Goal: Information Seeking & Learning: Learn about a topic

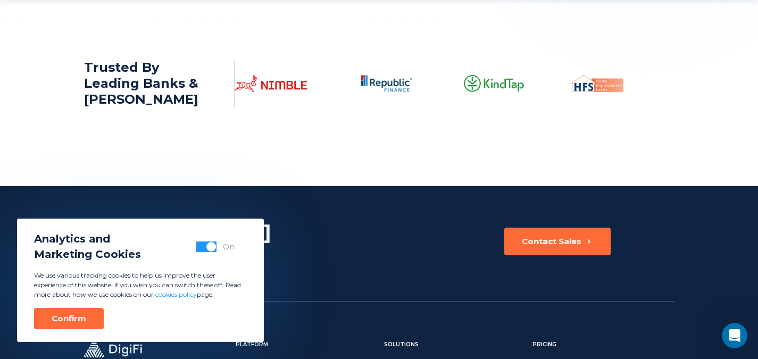
scroll to position [1648, 0]
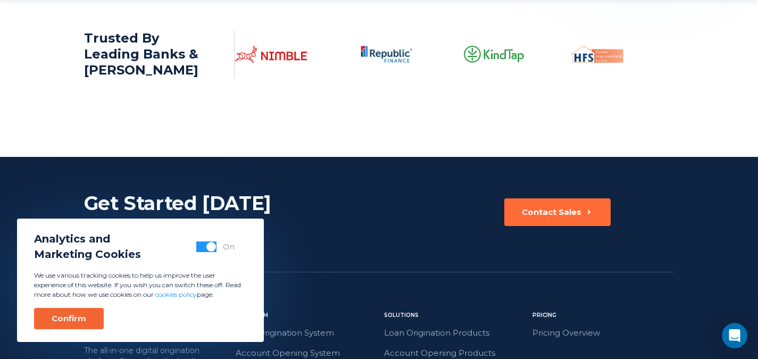
click at [76, 321] on div "Confirm" at bounding box center [69, 318] width 35 height 11
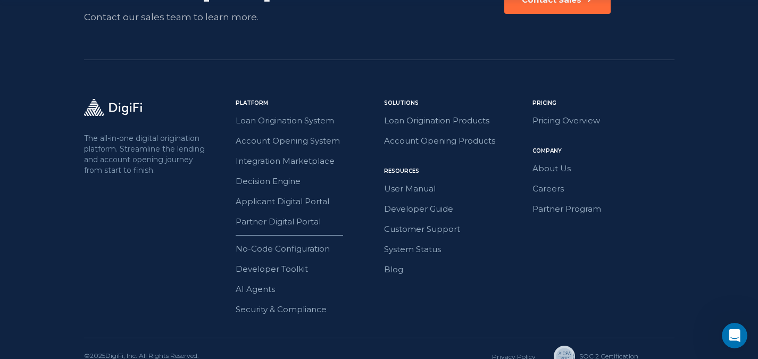
scroll to position [1861, 0]
click at [431, 190] on link "User Manual" at bounding box center [455, 188] width 142 height 14
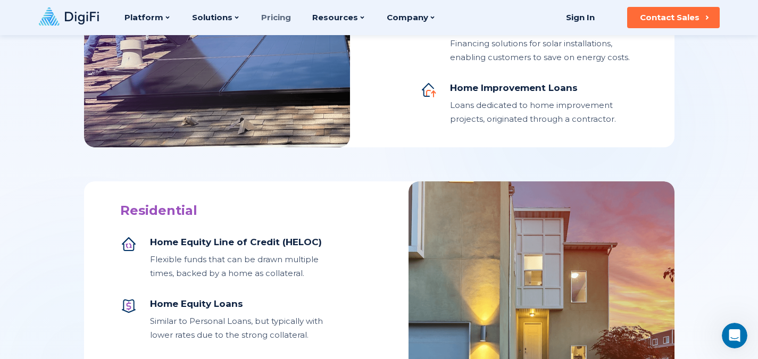
scroll to position [866, 0]
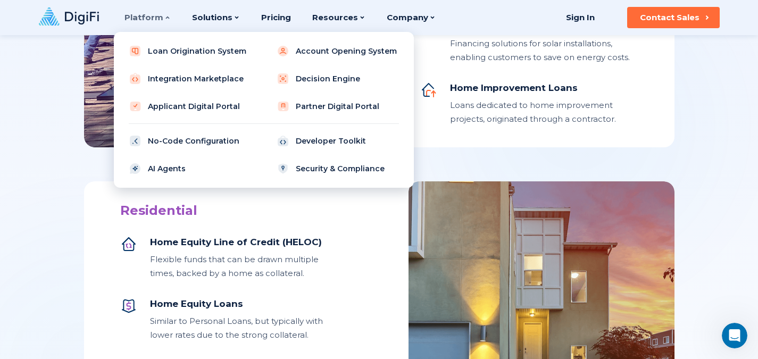
click at [156, 20] on div "Platform" at bounding box center [147, 17] width 46 height 35
click at [307, 145] on link "Developer Toolkit" at bounding box center [337, 140] width 135 height 21
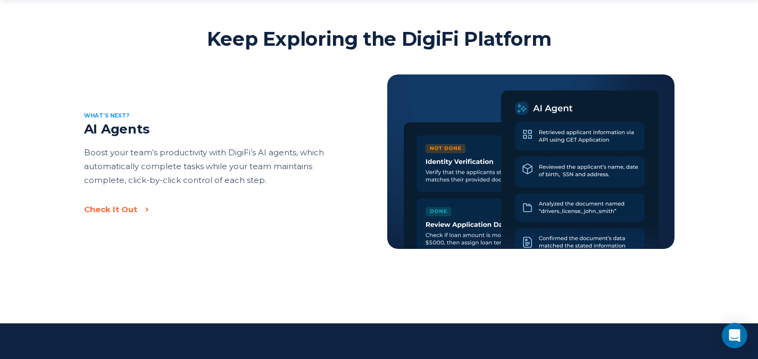
scroll to position [1648, 0]
